Goal: Feedback & Contribution: Submit feedback/report problem

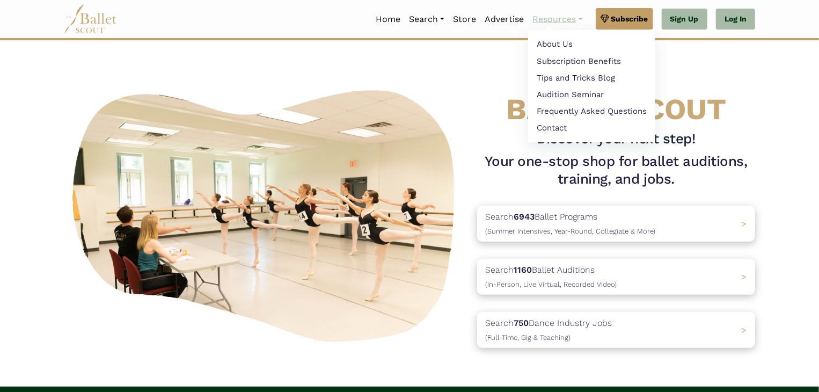
click at [545, 18] on link "Resources" at bounding box center [557, 19] width 58 height 23
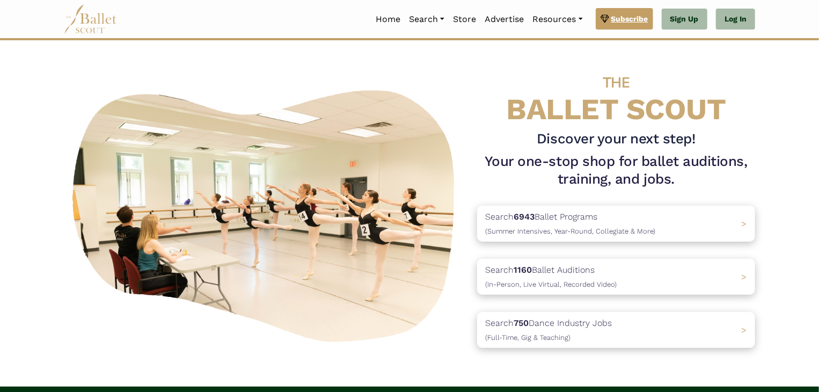
click at [637, 14] on span "Subscribe" at bounding box center [629, 19] width 37 height 12
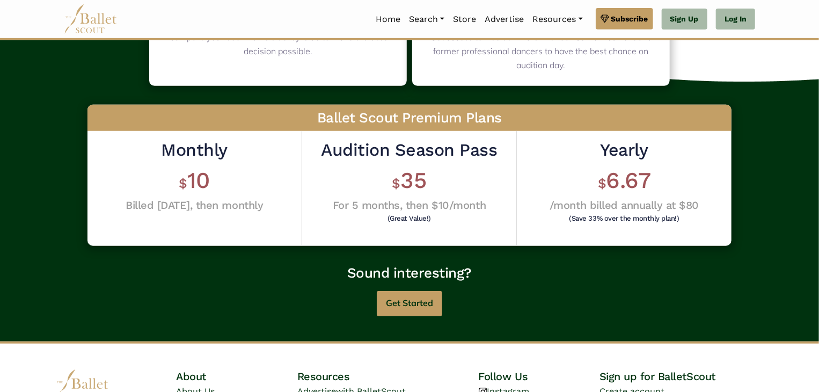
scroll to position [322, 0]
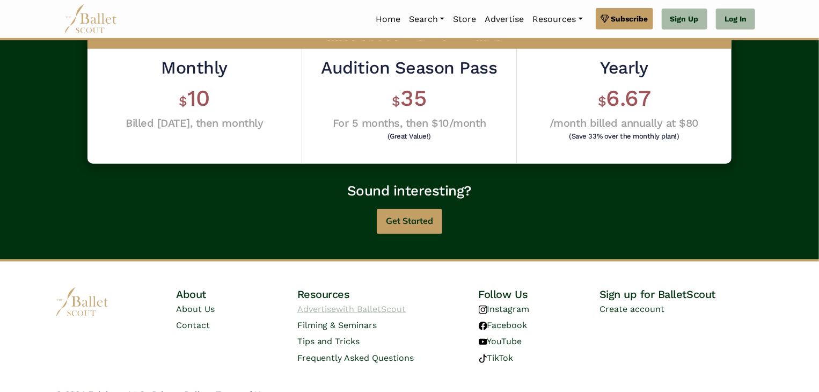
click at [369, 312] on span "with BalletScout" at bounding box center [371, 309] width 70 height 10
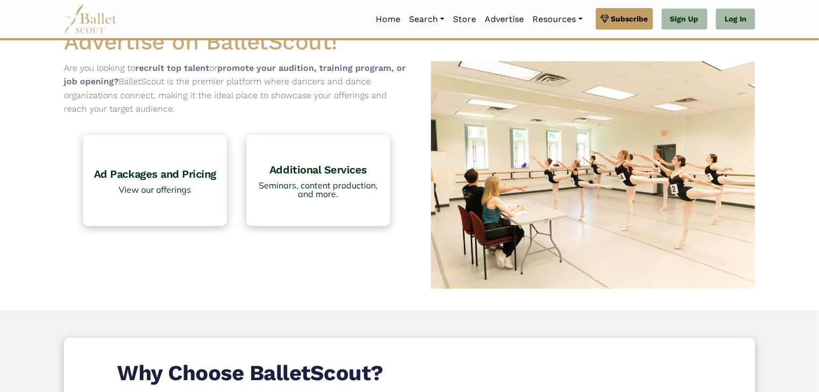
scroll to position [54, 0]
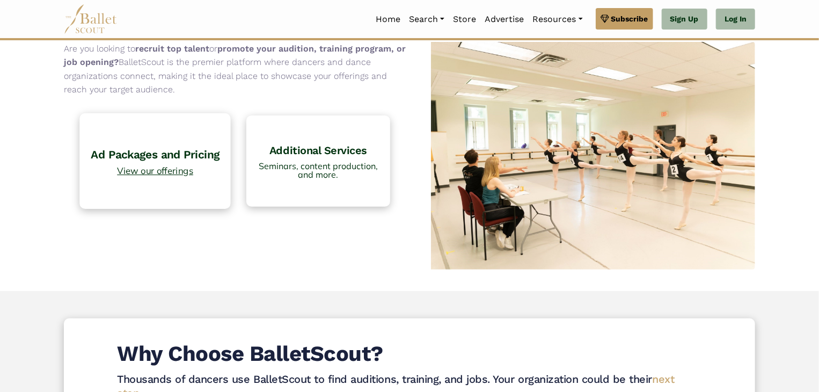
click at [172, 173] on span "View our offerings" at bounding box center [155, 170] width 140 height 9
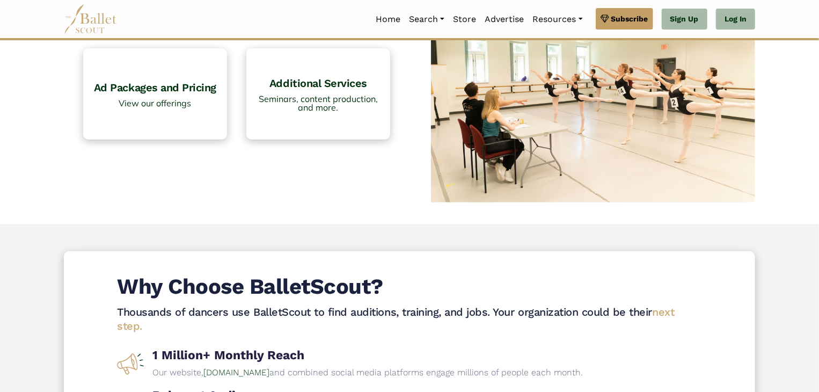
scroll to position [268, 0]
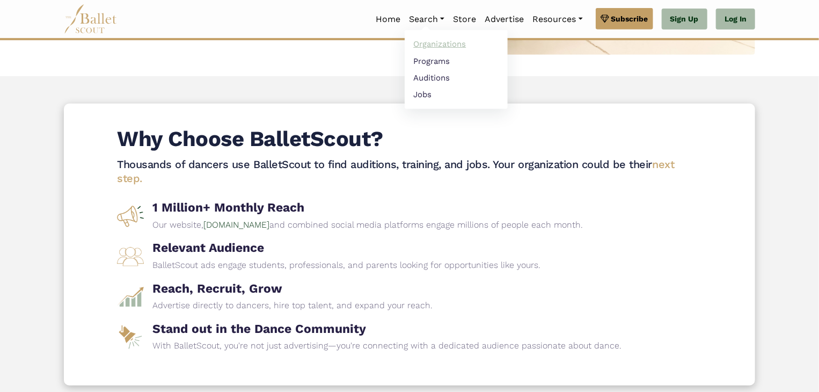
click at [427, 46] on link "Organizations" at bounding box center [456, 44] width 103 height 17
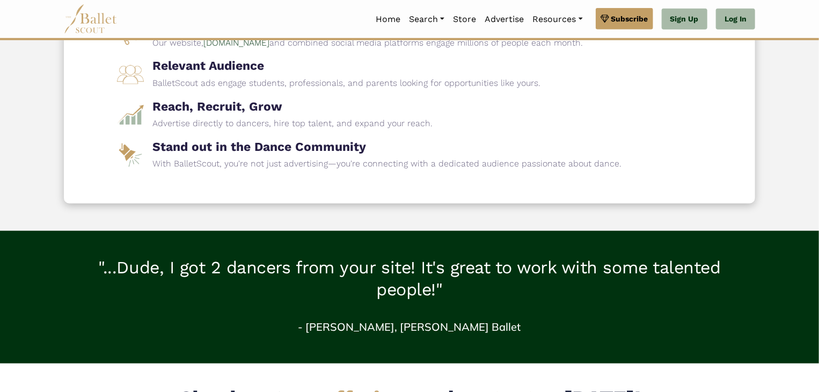
scroll to position [483, 0]
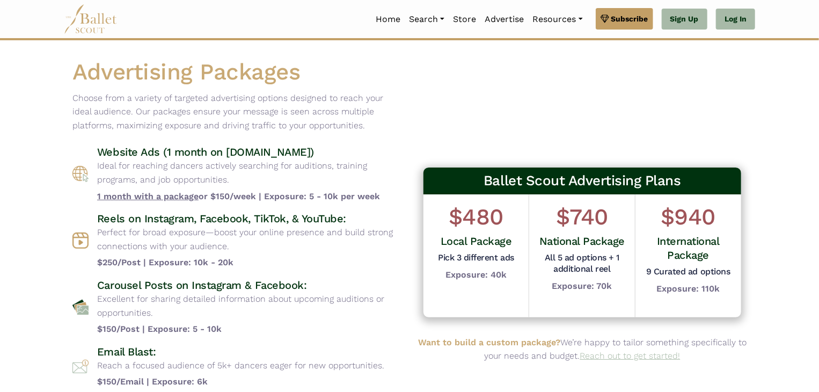
click at [615, 355] on link "Reach out to get started!" at bounding box center [630, 355] width 100 height 10
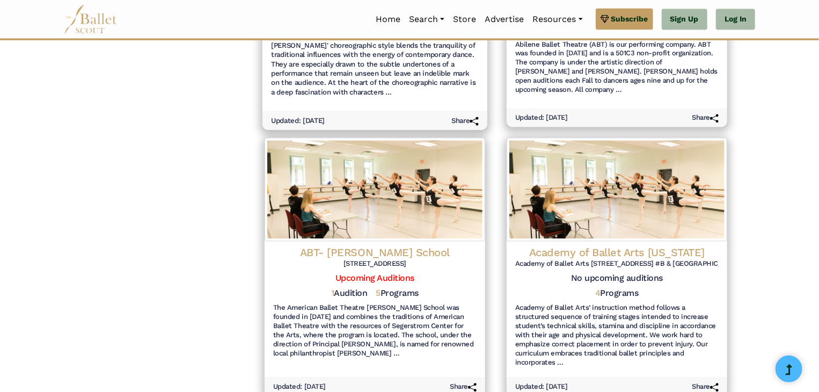
scroll to position [1341, 0]
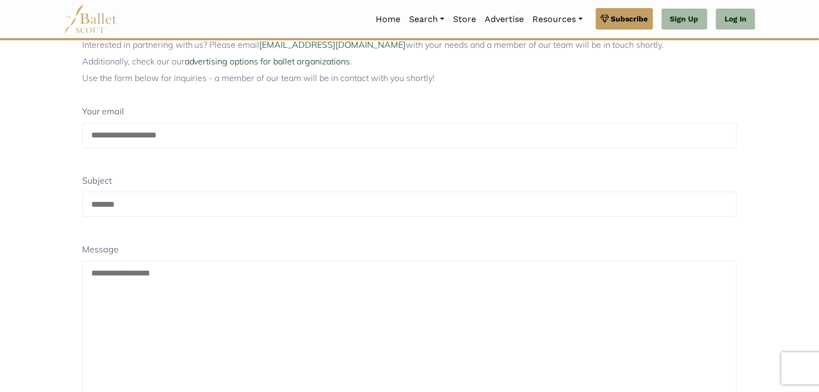
scroll to position [107, 0]
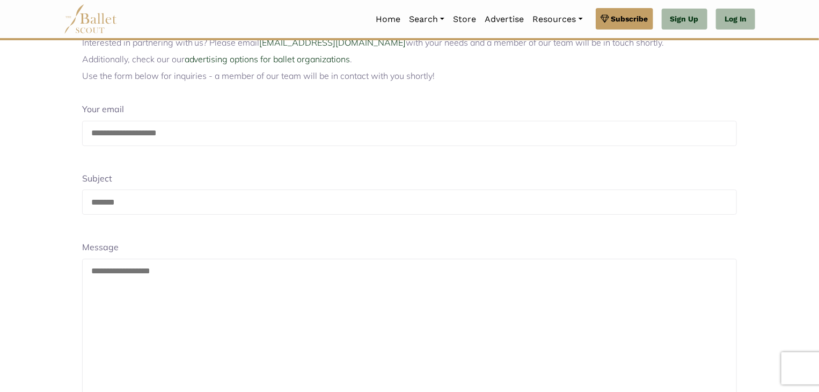
click at [167, 131] on input "email" at bounding box center [409, 133] width 655 height 25
type input "**********"
click at [242, 205] on input "text" at bounding box center [409, 201] width 655 height 25
type input "**********"
click at [253, 268] on textarea at bounding box center [409, 333] width 655 height 149
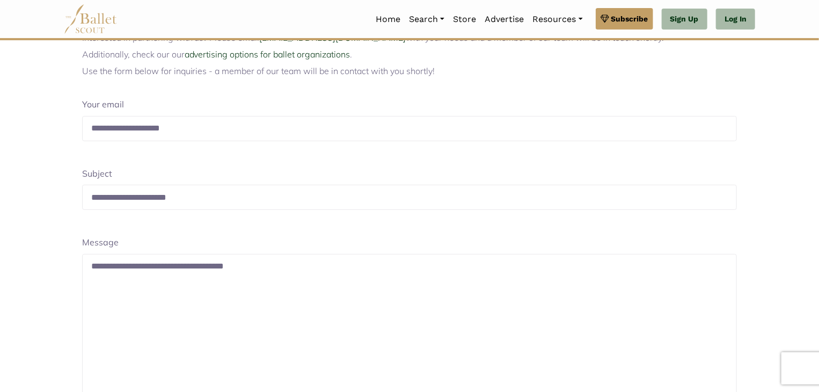
scroll to position [69, 0]
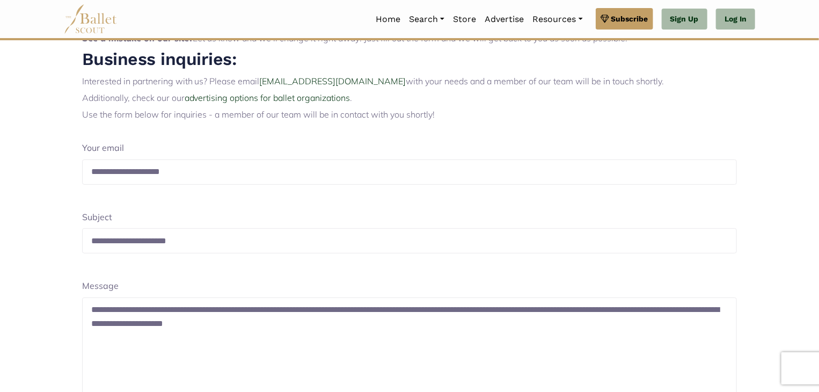
click at [274, 310] on textarea "**********" at bounding box center [409, 371] width 655 height 149
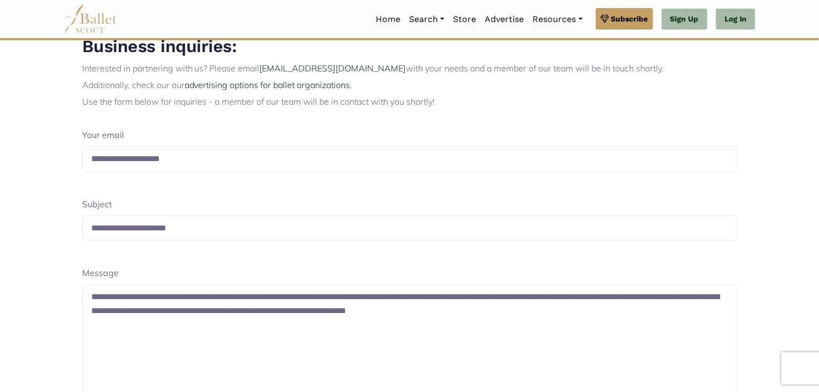
scroll to position [230, 0]
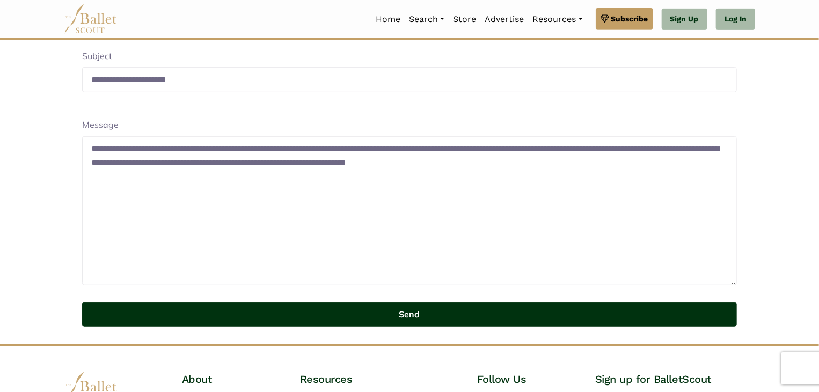
type textarea "**********"
click at [409, 316] on button "Send" at bounding box center [409, 314] width 655 height 25
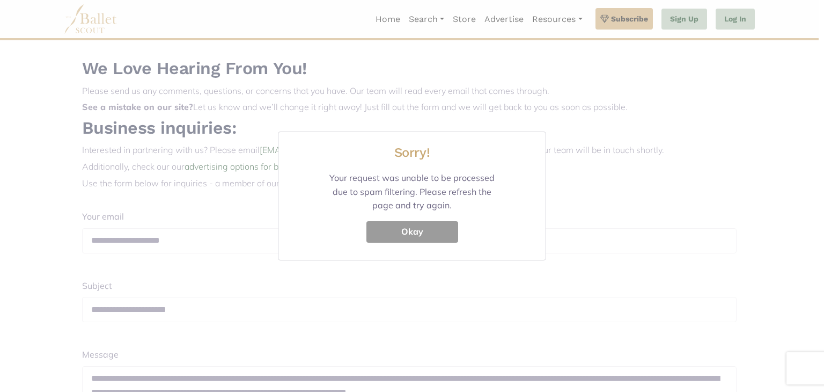
click at [425, 230] on button "Okay" at bounding box center [412, 231] width 92 height 21
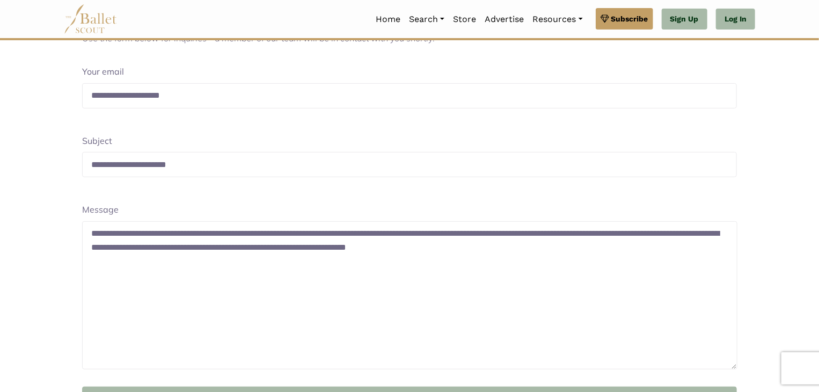
scroll to position [268, 0]
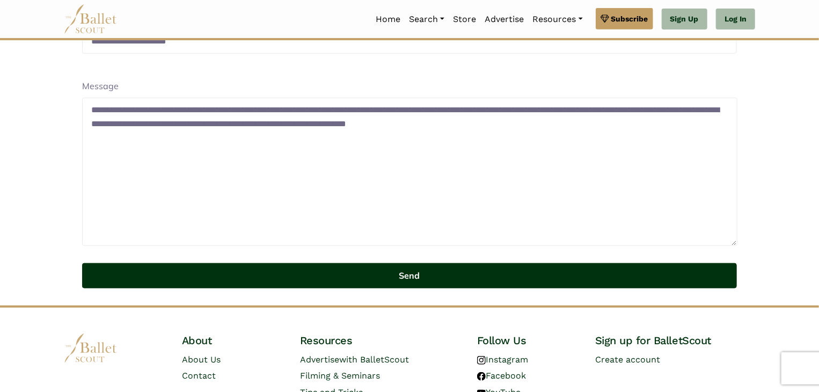
click at [410, 278] on button "Send" at bounding box center [409, 275] width 655 height 25
